Goal: Information Seeking & Learning: Learn about a topic

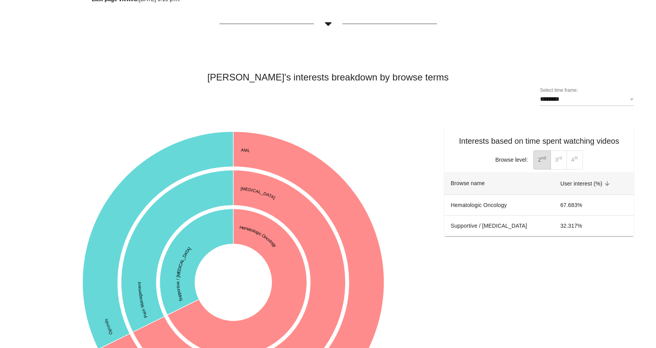
scroll to position [128, 0]
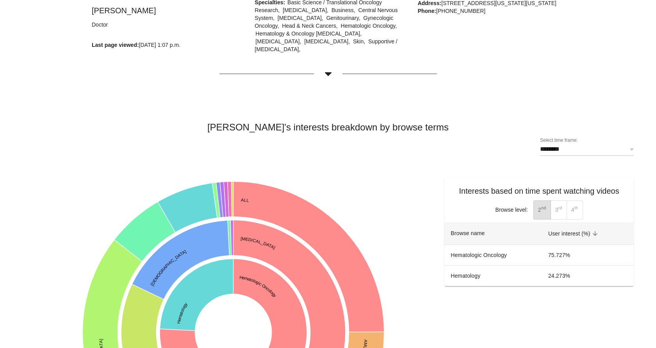
scroll to position [81, 0]
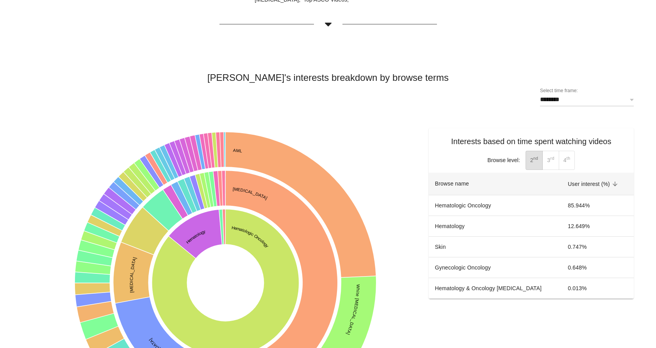
scroll to position [130, 0]
